Goal: Task Accomplishment & Management: Use online tool/utility

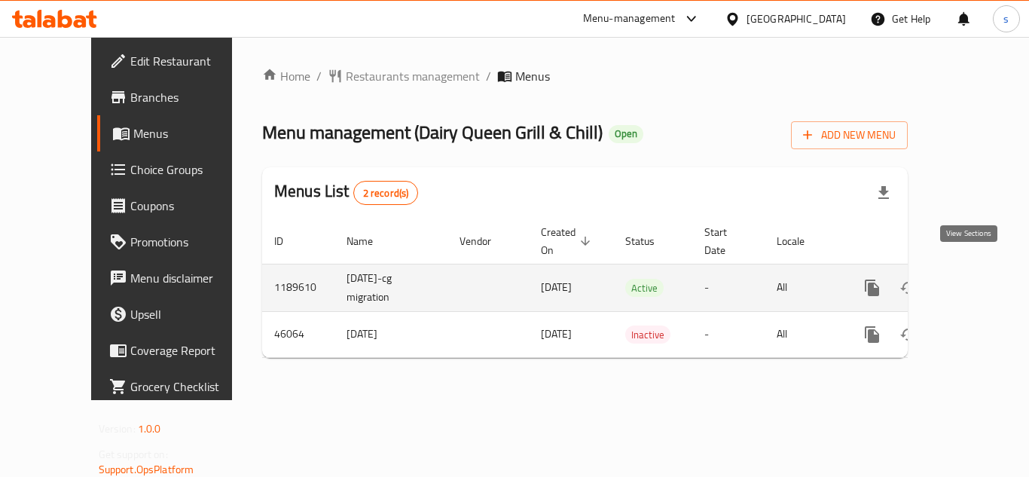
click at [973, 279] on icon "enhanced table" at bounding box center [981, 288] width 18 height 18
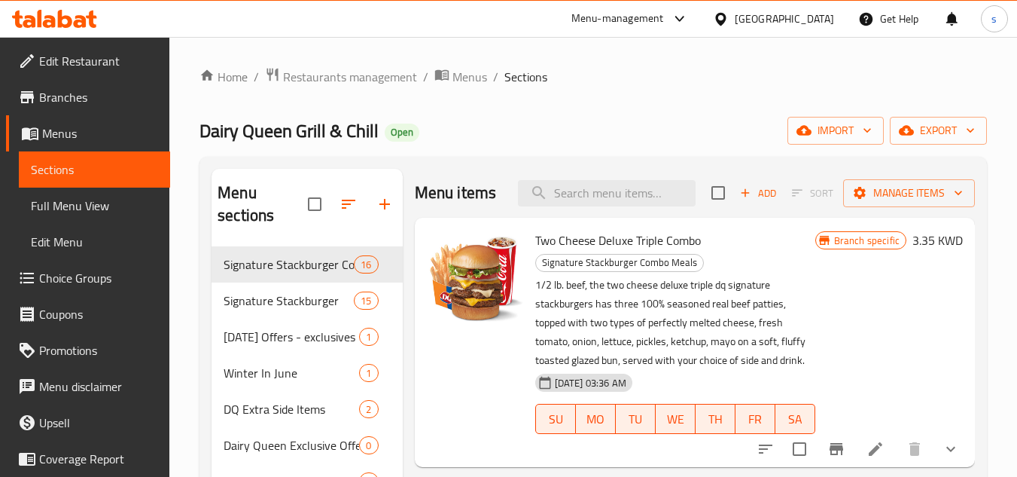
click at [81, 285] on span "Choice Groups" at bounding box center [98, 278] width 119 height 18
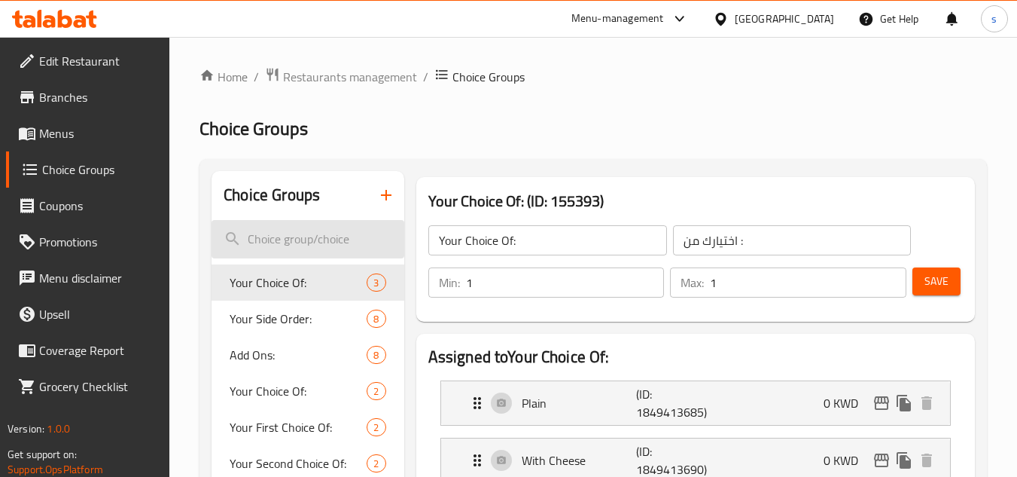
click at [336, 245] on input "search" at bounding box center [308, 239] width 192 height 38
paste input "Your Side Order:"
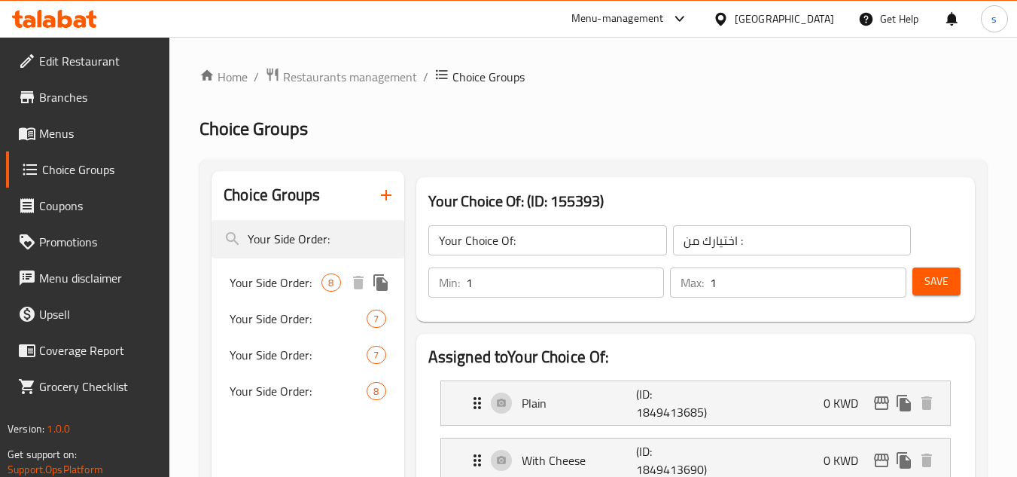
type input "Your Side Order:"
click at [334, 289] on span "8" at bounding box center [330, 283] width 17 height 14
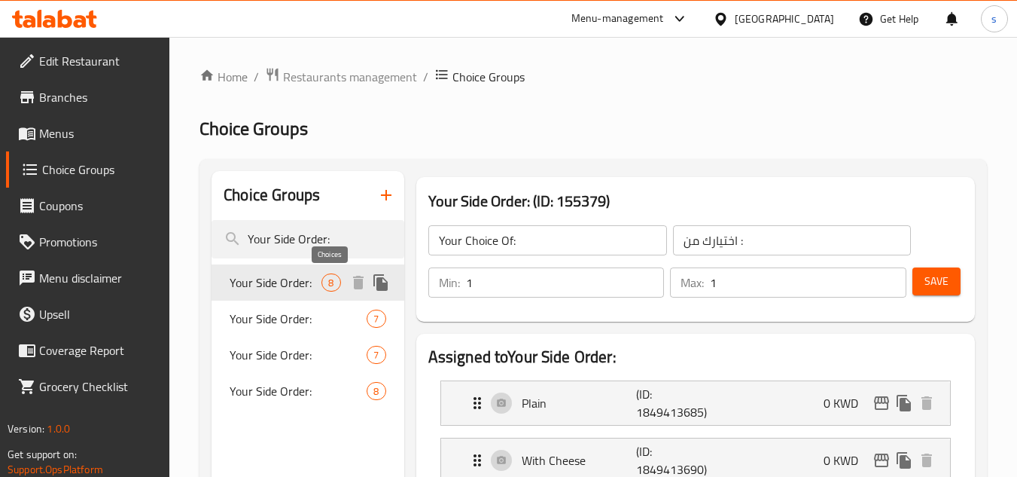
type input "Your Side Order:"
type input "الطبق الجانبي:"
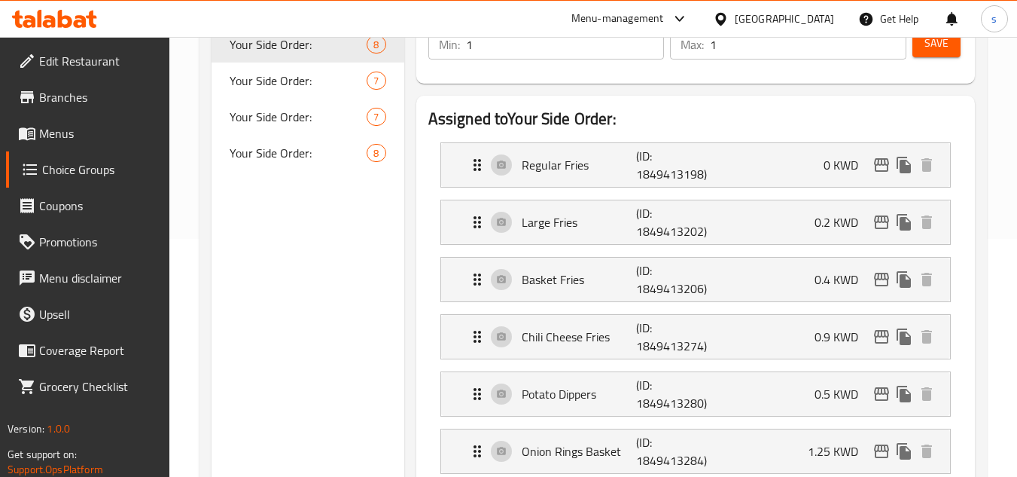
scroll to position [226, 0]
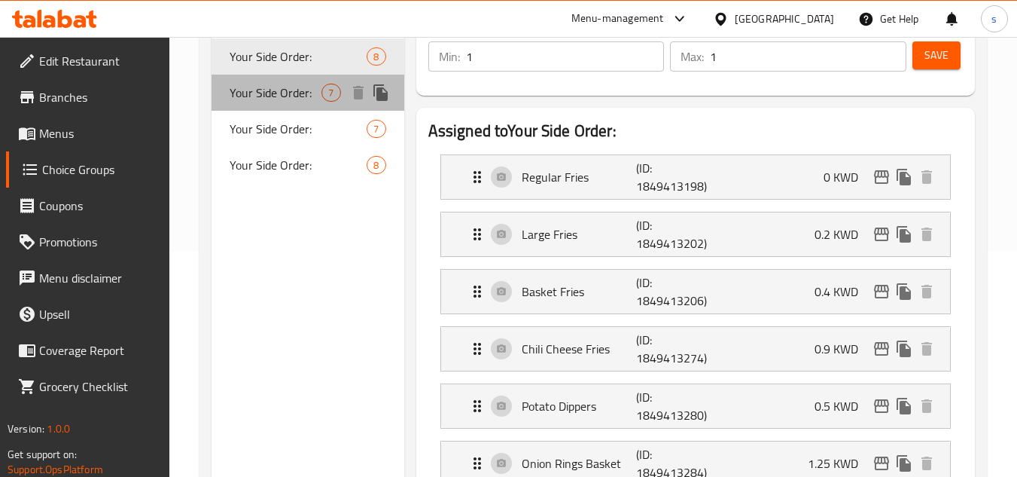
click at [289, 91] on span "Your Side Order:" at bounding box center [276, 93] width 92 height 18
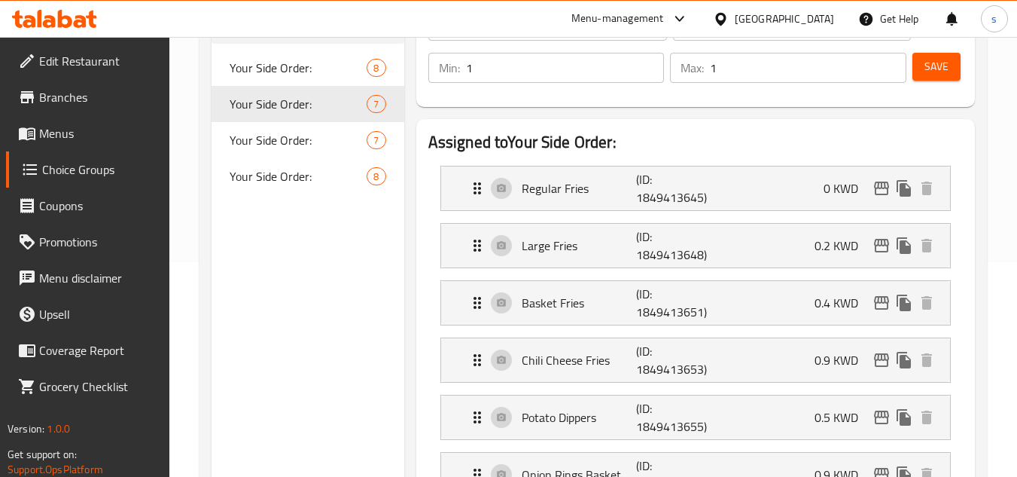
scroll to position [151, 0]
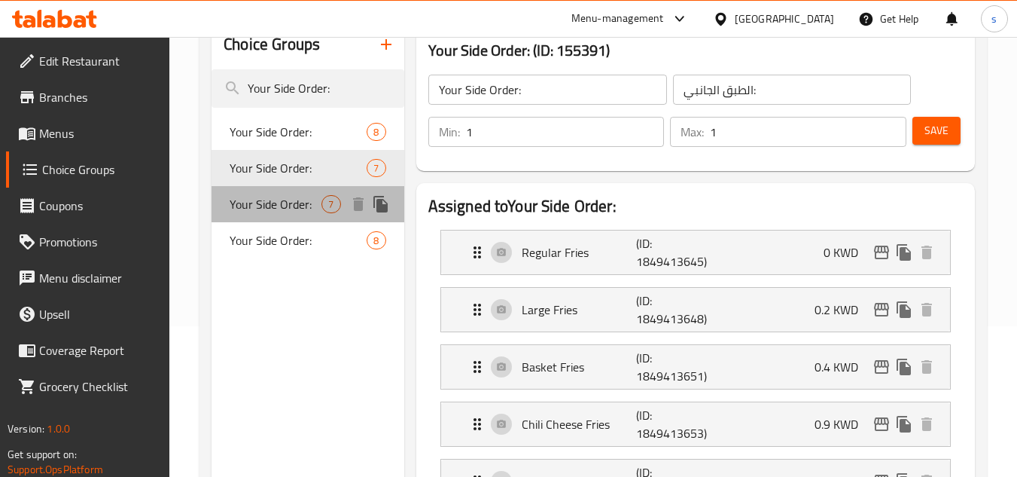
click at [292, 208] on span "Your Side Order:" at bounding box center [276, 204] width 92 height 18
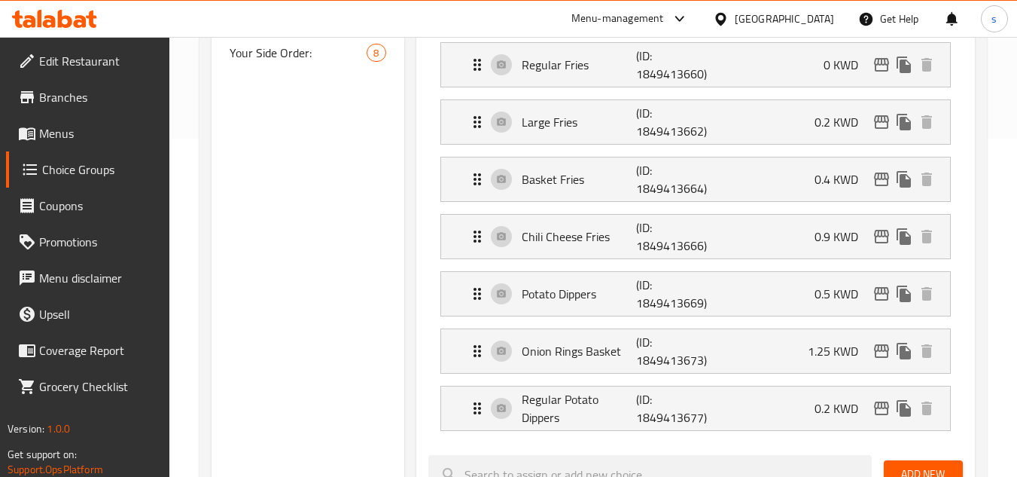
scroll to position [301, 0]
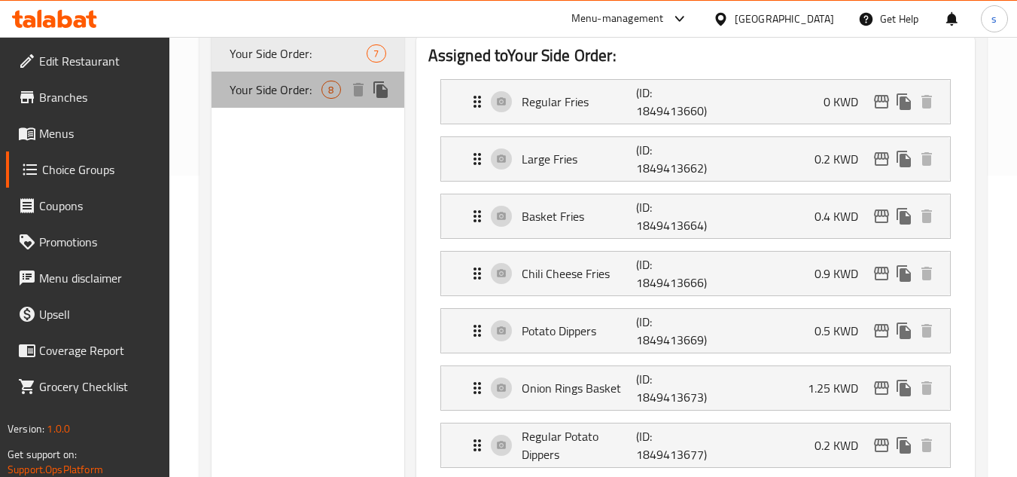
click at [297, 98] on span "Your Side Order:" at bounding box center [276, 90] width 92 height 18
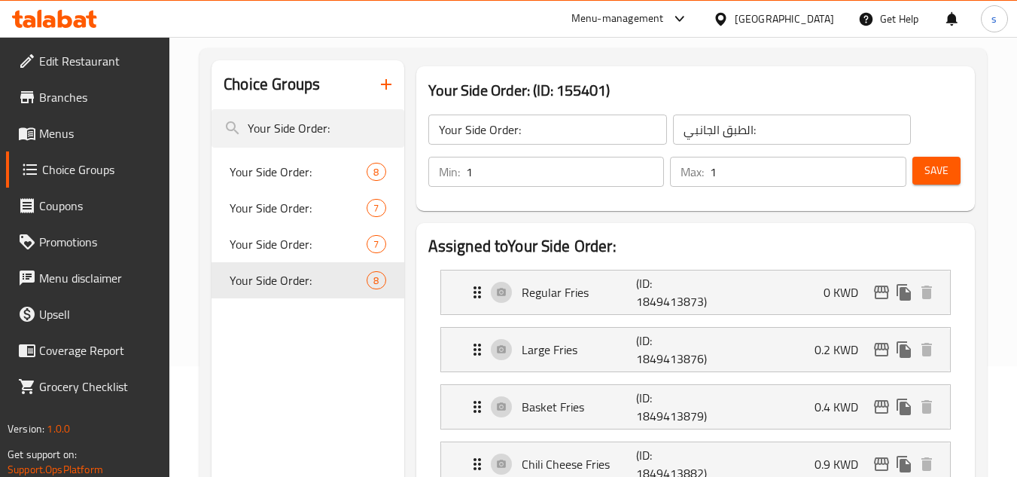
scroll to position [0, 0]
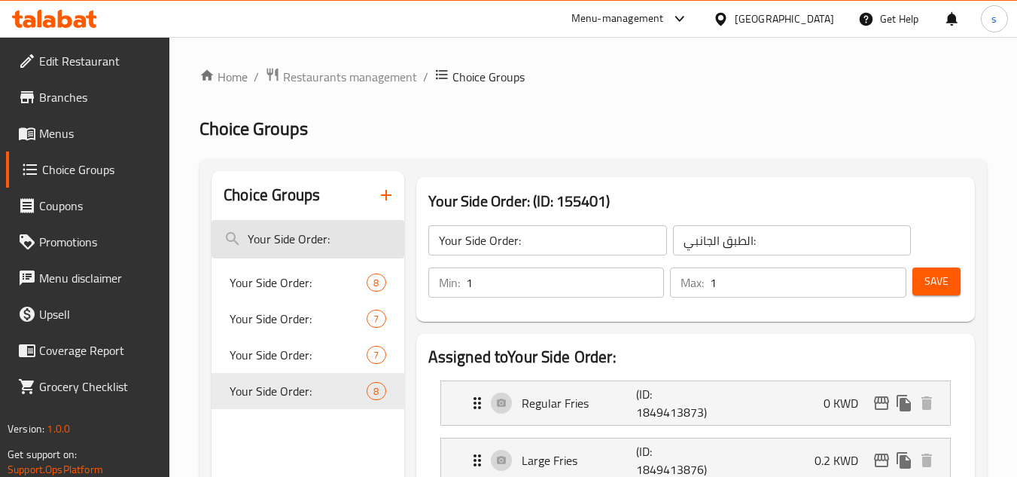
click at [277, 231] on input "Your Side Order:" at bounding box center [308, 239] width 192 height 38
paste input "Choice of Drink"
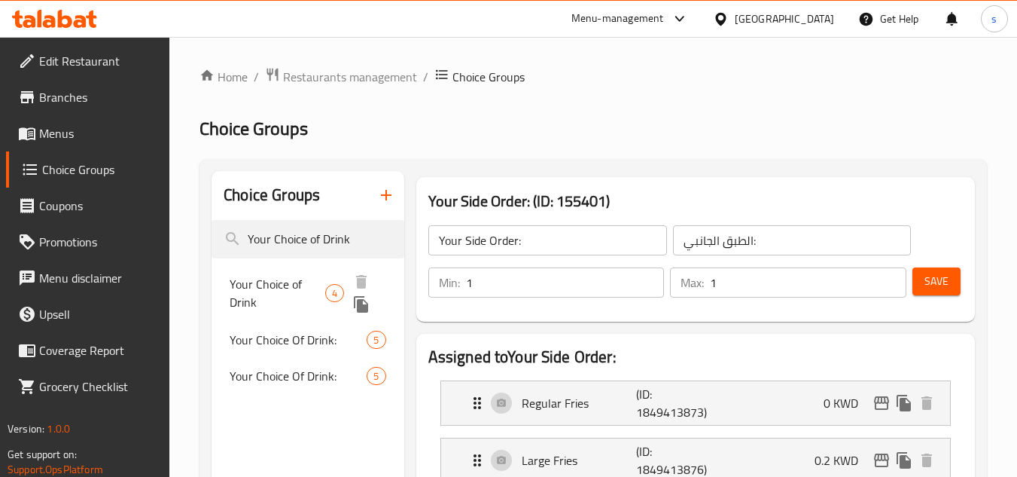
type input "Your Choice of Drink"
click at [291, 285] on span "Your Choice of Drink" at bounding box center [277, 293] width 95 height 36
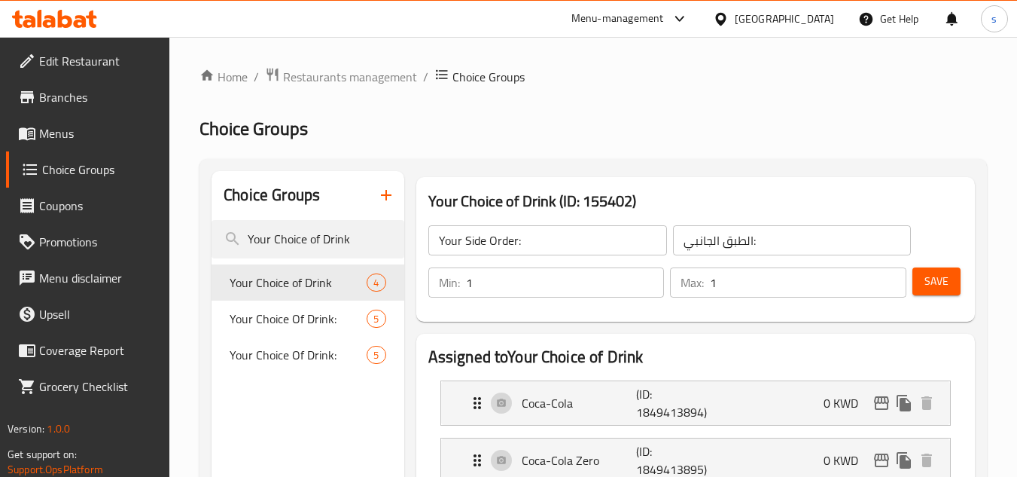
type input "Your Choice of Drink"
type input "اختيارك من المشروب"
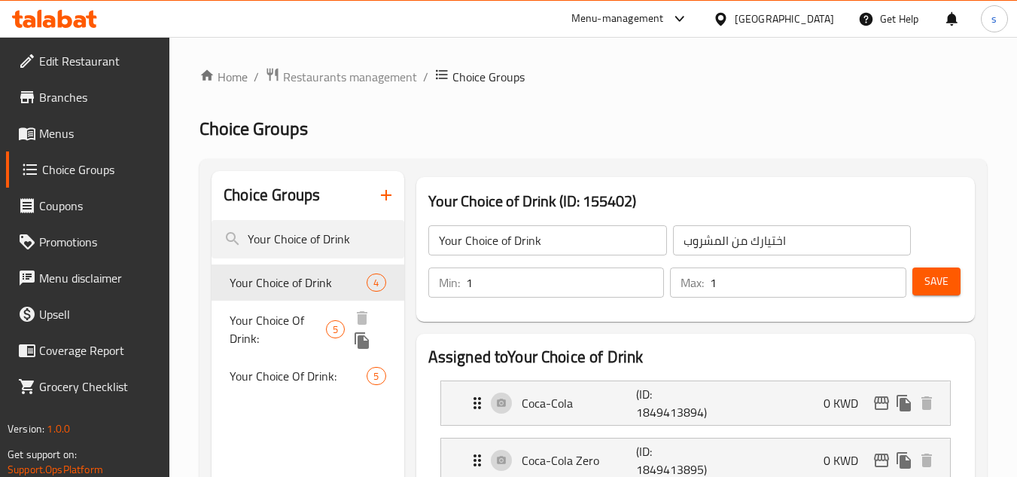
click at [295, 304] on div "Your Choice Of Drink: 5" at bounding box center [308, 328] width 192 height 57
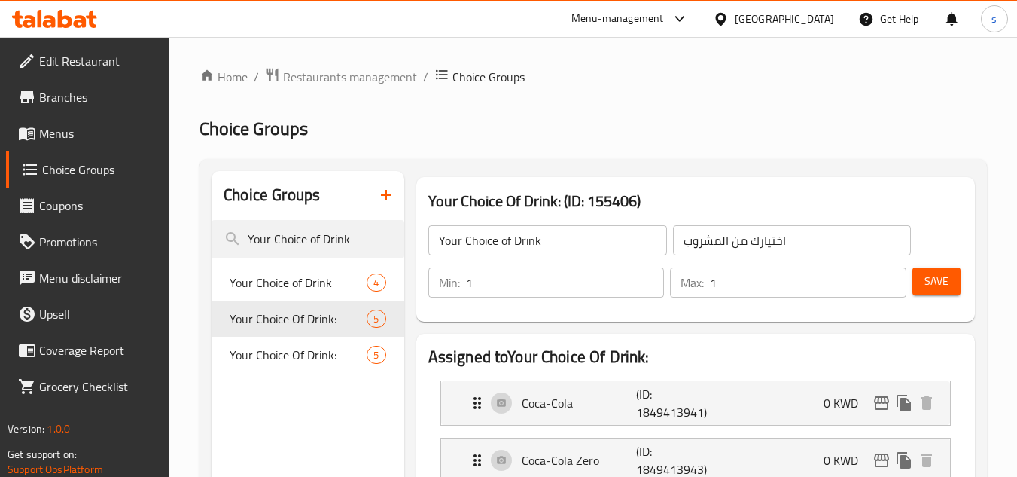
type input "Your Choice Of Drink:"
type input "إختيارك من المشروب:"
type input "0"
click at [294, 374] on span "Your Choice Of Drink:" at bounding box center [278, 365] width 96 height 36
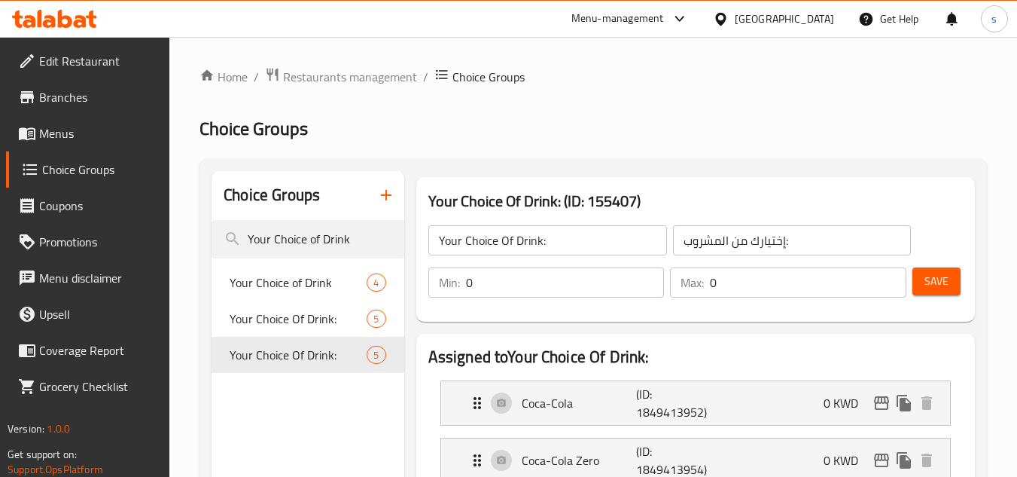
type input "1"
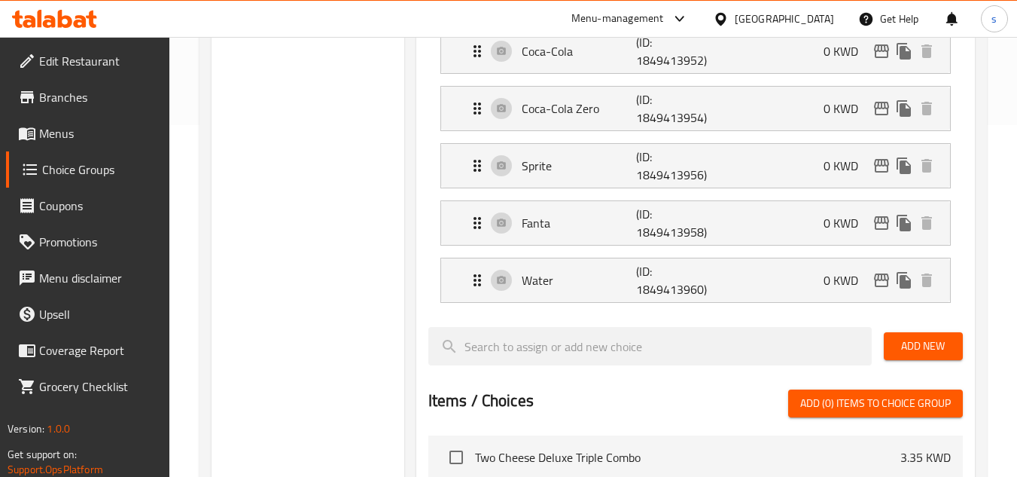
scroll to position [151, 0]
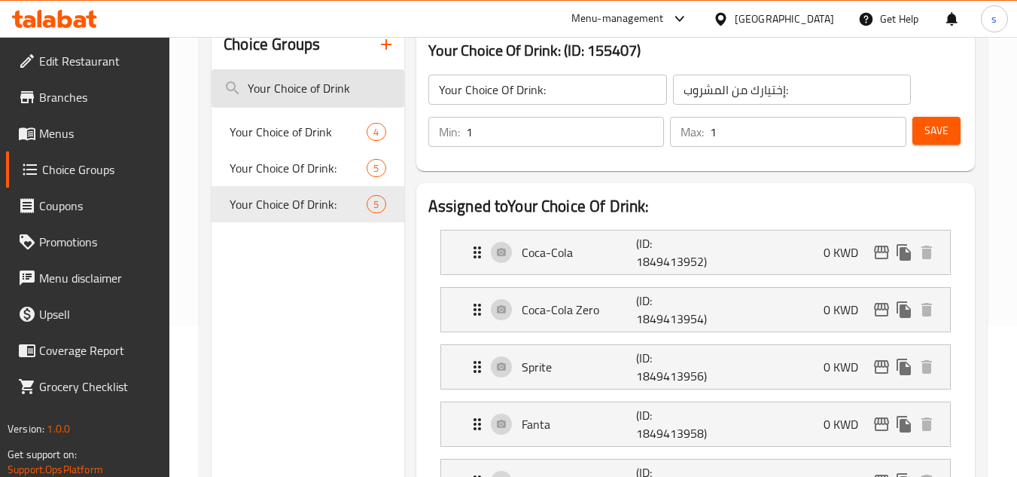
click at [285, 93] on input "Your Choice of Drink" at bounding box center [308, 88] width 192 height 38
paste input "Add Ons:"
type input "Add Ons:"
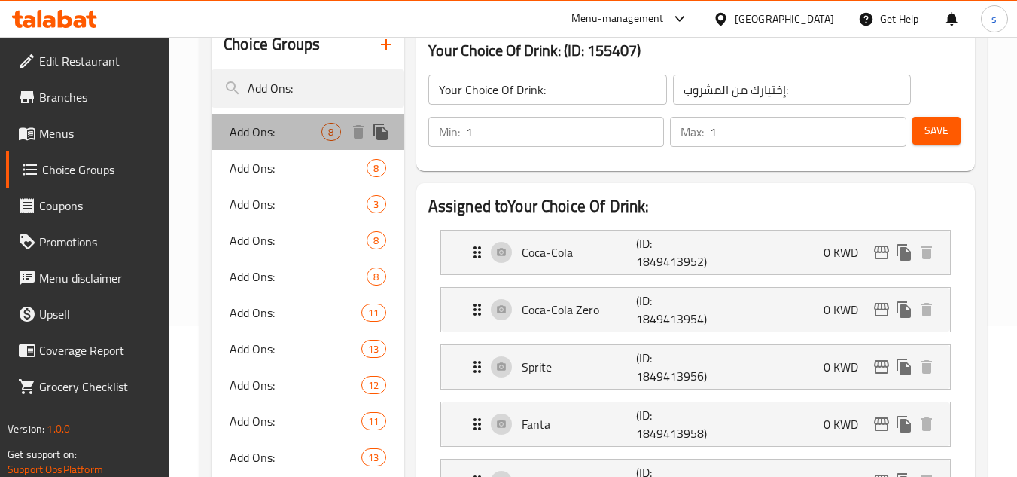
click at [293, 133] on span "Add Ons:" at bounding box center [276, 132] width 92 height 18
type input "Add Ons:"
type input "اضافات:"
type input "0"
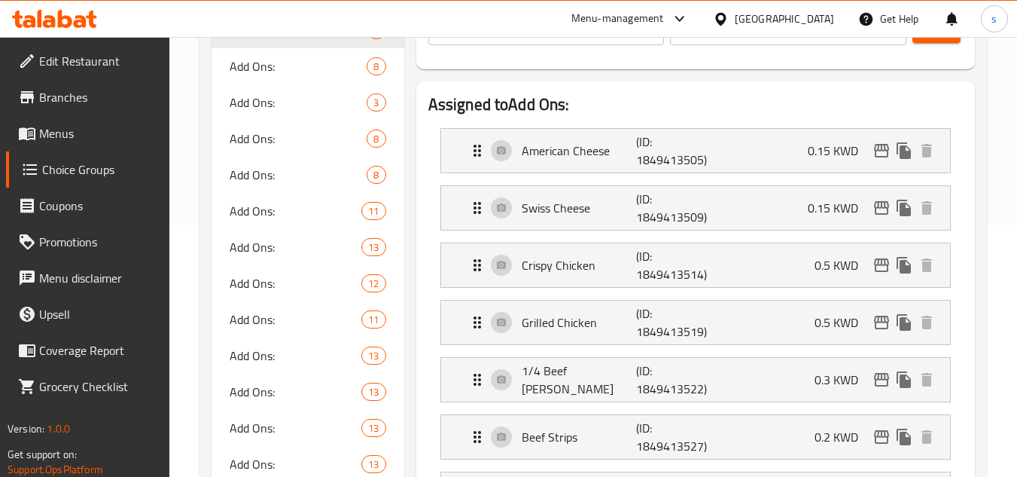
scroll to position [226, 0]
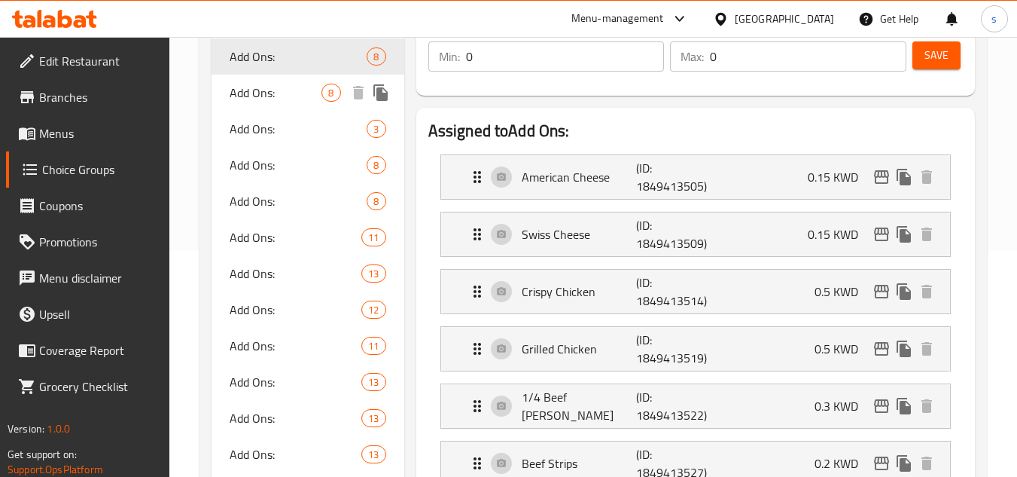
click at [284, 106] on div "Add Ons: 8" at bounding box center [308, 93] width 192 height 36
